Goal: Transaction & Acquisition: Purchase product/service

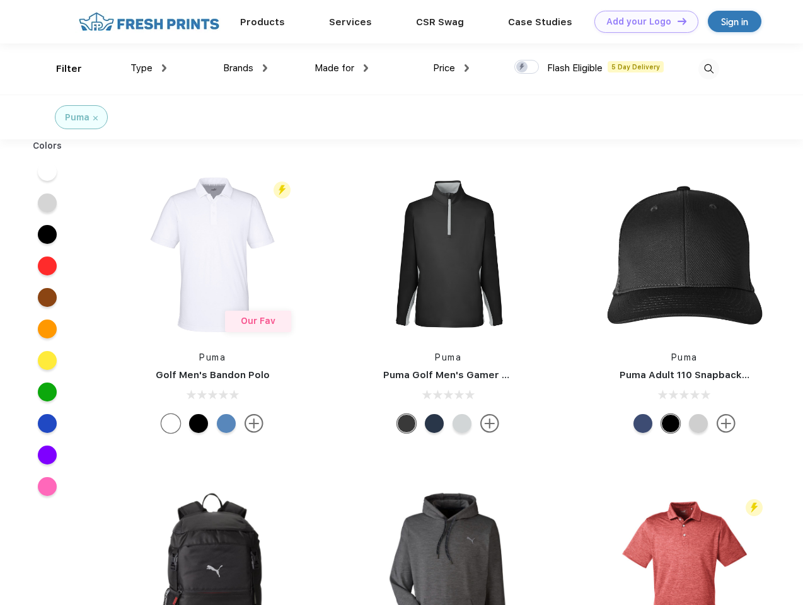
scroll to position [1, 0]
click at [641, 21] on link "Add your Logo Design Tool" at bounding box center [646, 22] width 104 height 22
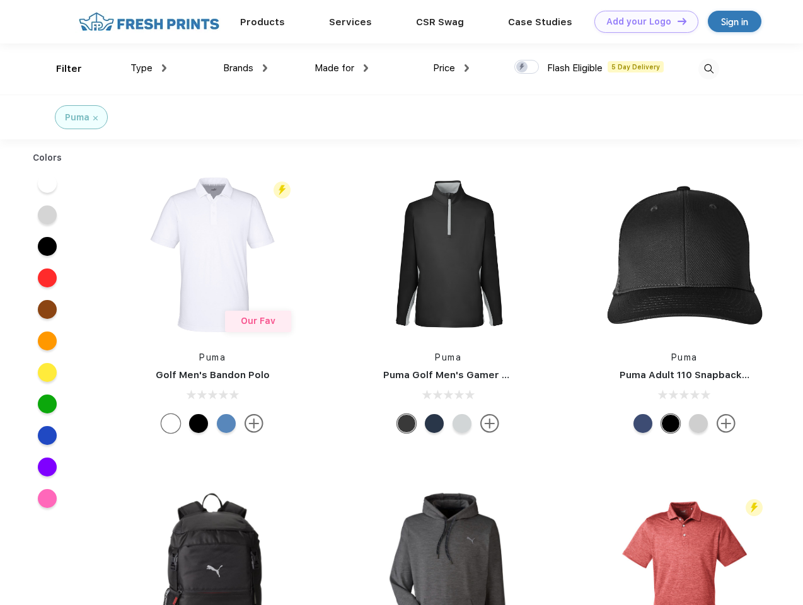
click at [0, 0] on div "Design Tool" at bounding box center [0, 0] width 0 height 0
click at [676, 21] on link "Add your Logo Design Tool" at bounding box center [646, 22] width 104 height 22
click at [60, 69] on div "Filter" at bounding box center [69, 69] width 26 height 14
click at [149, 68] on span "Type" at bounding box center [141, 67] width 22 height 11
click at [245, 68] on span "Brands" at bounding box center [238, 67] width 30 height 11
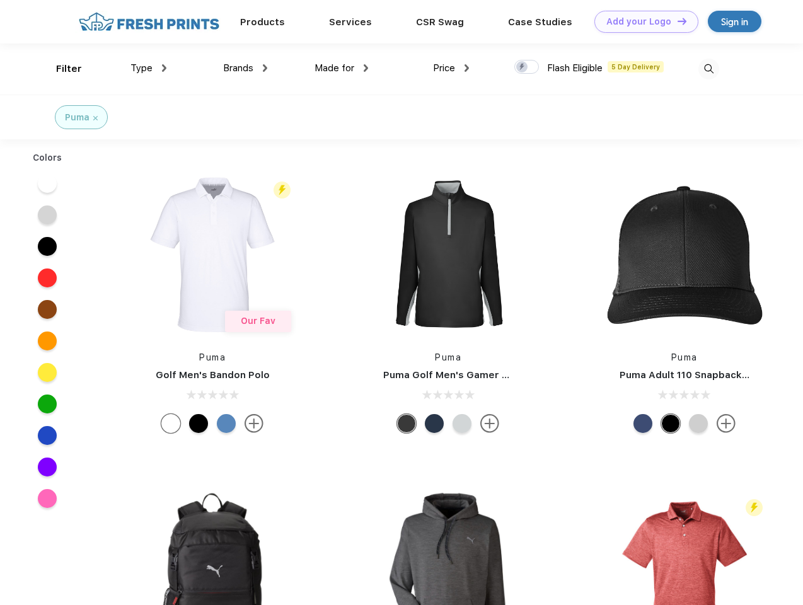
click at [342, 68] on span "Made for" at bounding box center [334, 67] width 40 height 11
click at [451, 68] on span "Price" at bounding box center [444, 67] width 22 height 11
click at [527, 67] on div at bounding box center [526, 67] width 25 height 14
click at [522, 67] on input "checkbox" at bounding box center [518, 63] width 8 height 8
click at [708, 69] on img at bounding box center [708, 69] width 21 height 21
